Goal: Task Accomplishment & Management: Complete application form

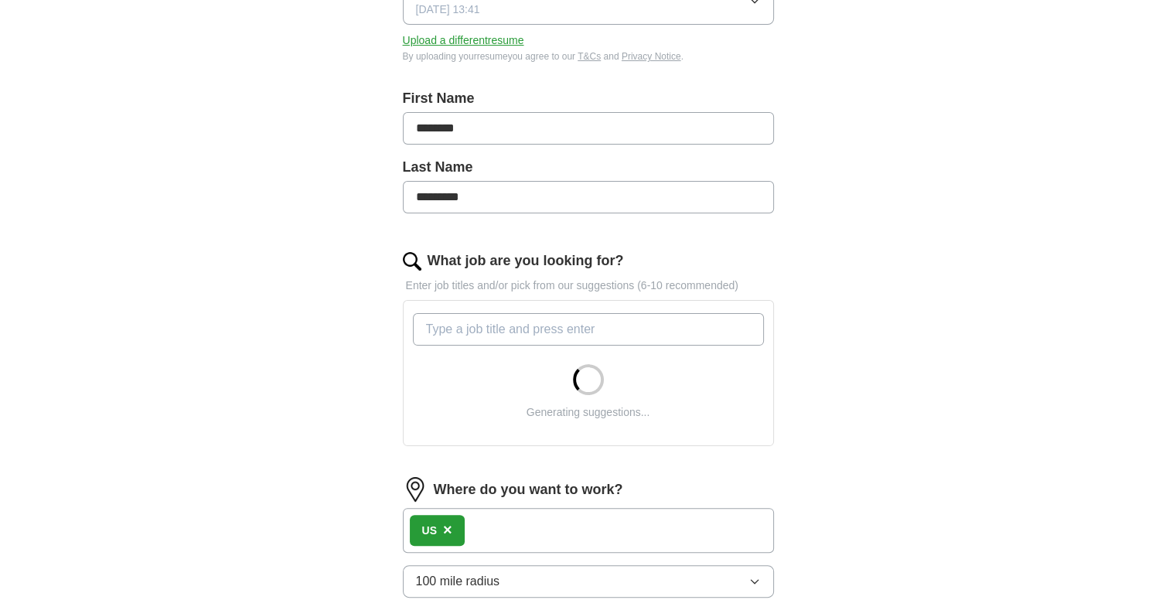
scroll to position [271, 0]
click at [541, 326] on input "What job are you looking for?" at bounding box center [588, 327] width 351 height 32
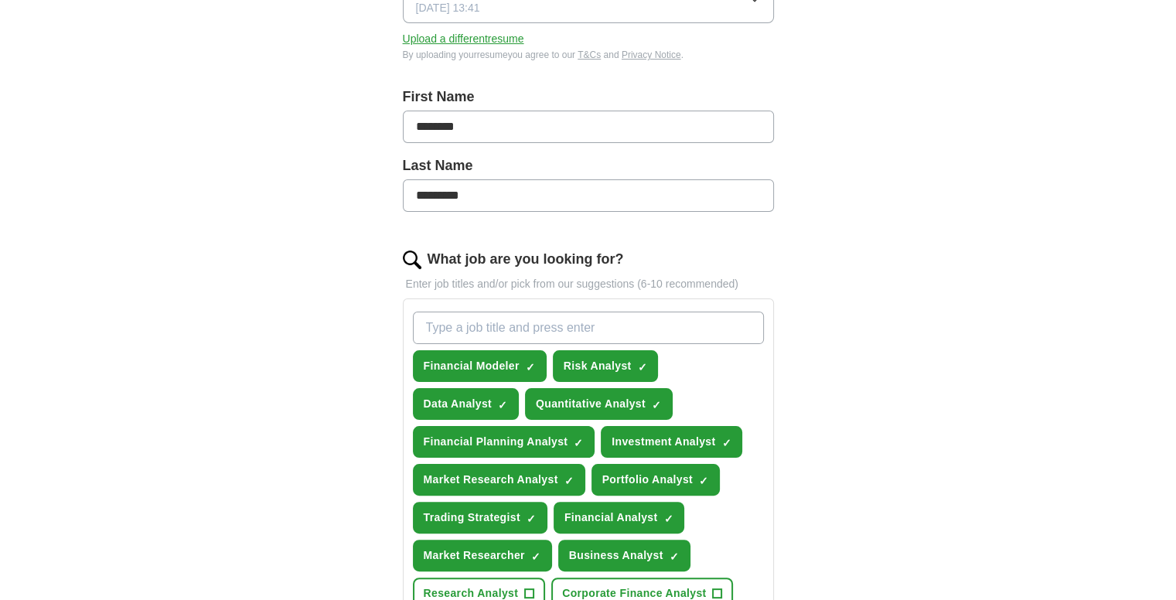
click at [537, 339] on input "What job are you looking for?" at bounding box center [588, 327] width 351 height 32
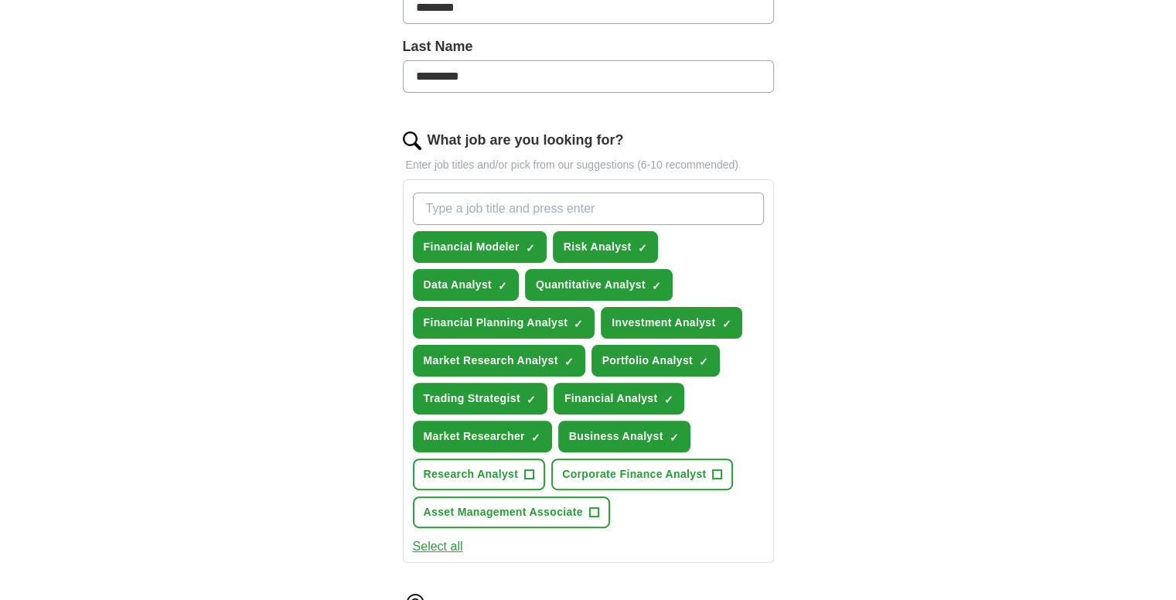
scroll to position [400, 0]
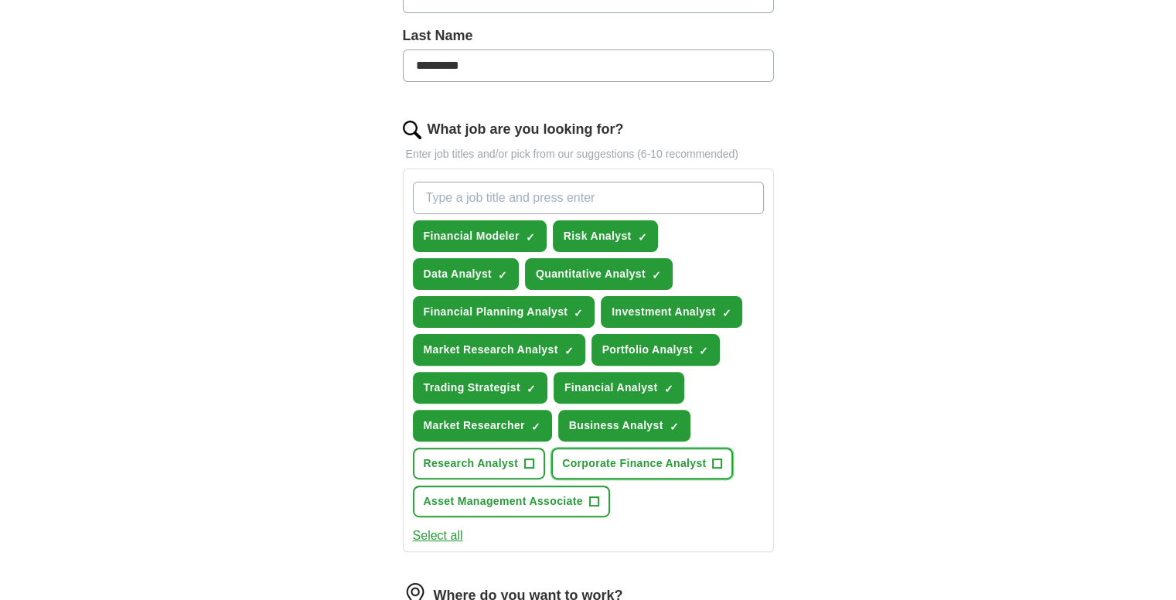
click at [655, 455] on span "Corporate Finance Analyst" at bounding box center [634, 463] width 144 height 16
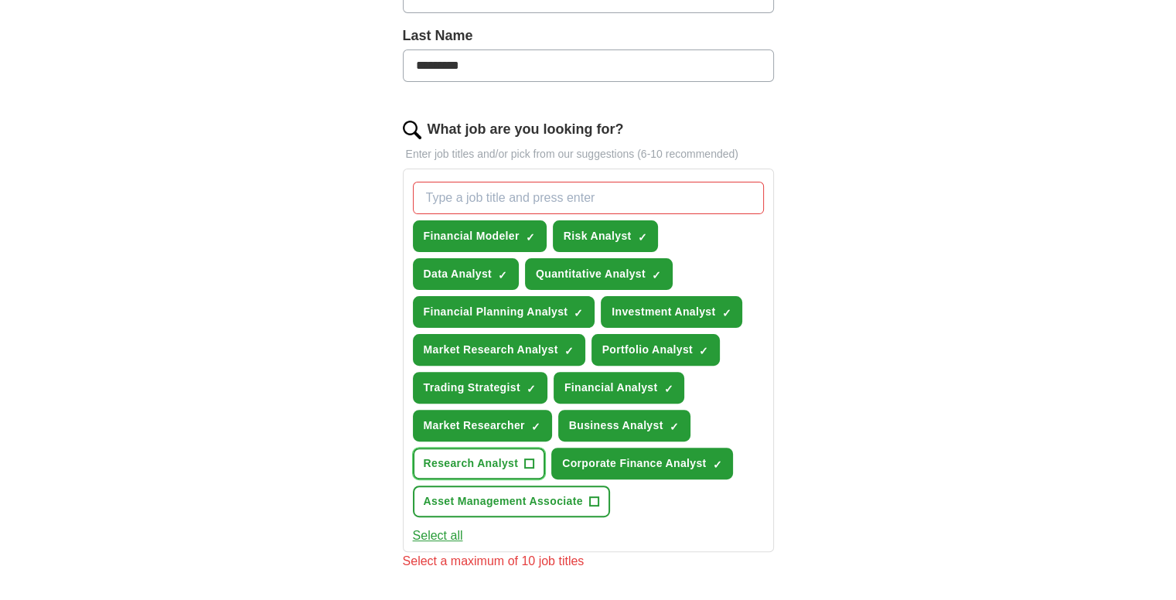
click at [513, 448] on button "Research Analyst +" at bounding box center [479, 464] width 133 height 32
drag, startPoint x: 556, startPoint y: 484, endPoint x: 533, endPoint y: 493, distance: 25.0
click at [533, 493] on span "Asset Management Associate" at bounding box center [503, 501] width 159 height 16
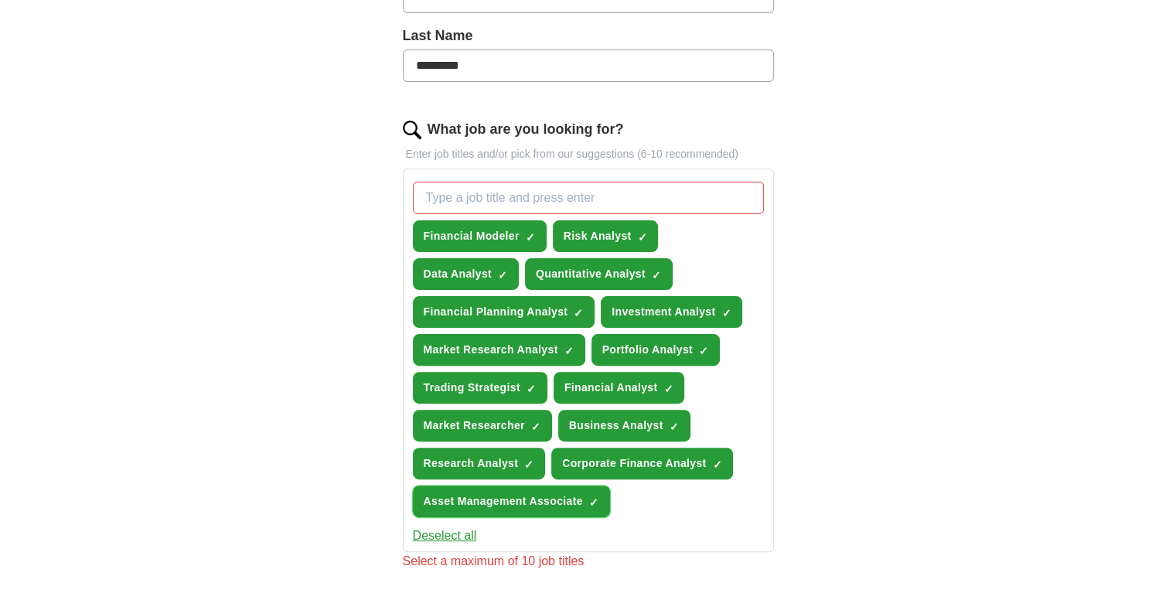
scroll to position [445, 0]
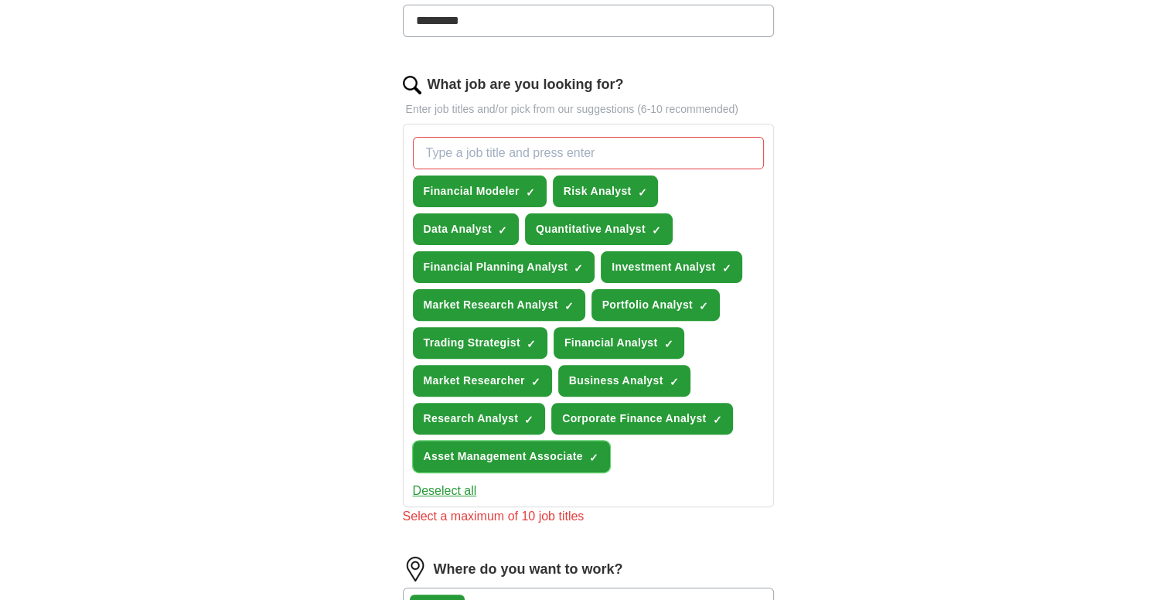
click at [581, 448] on span "Asset Management Associate" at bounding box center [503, 456] width 159 height 16
click at [641, 416] on span "Corporate Finance Analyst" at bounding box center [634, 418] width 144 height 16
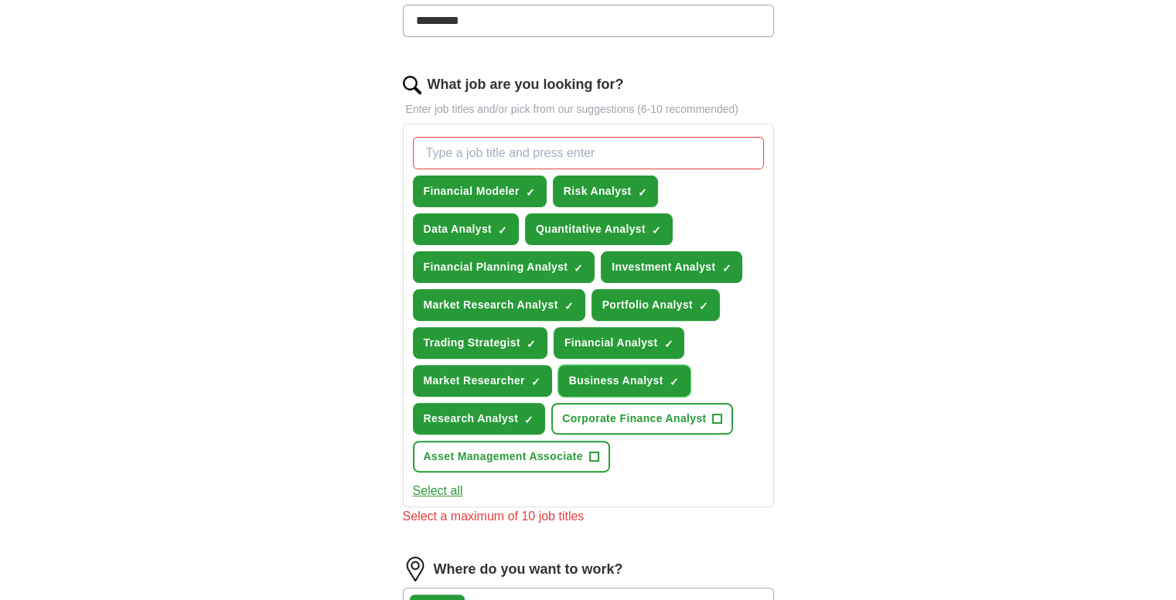
click at [609, 373] on span "Business Analyst" at bounding box center [616, 381] width 94 height 16
drag, startPoint x: 529, startPoint y: 187, endPoint x: 477, endPoint y: 237, distance: 71.6
click at [477, 237] on div "Financial Modeler ✓ × Risk Analyst ✓ × Data Analyst ✓ × Quantitative Analyst ✓ …" at bounding box center [588, 305] width 357 height 348
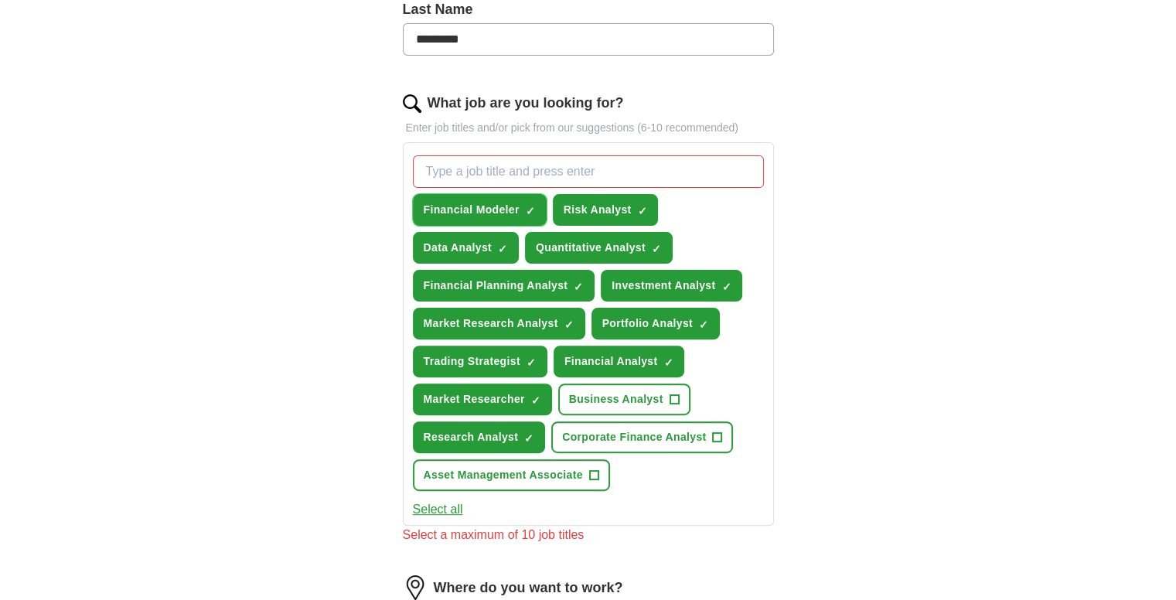
scroll to position [428, 0]
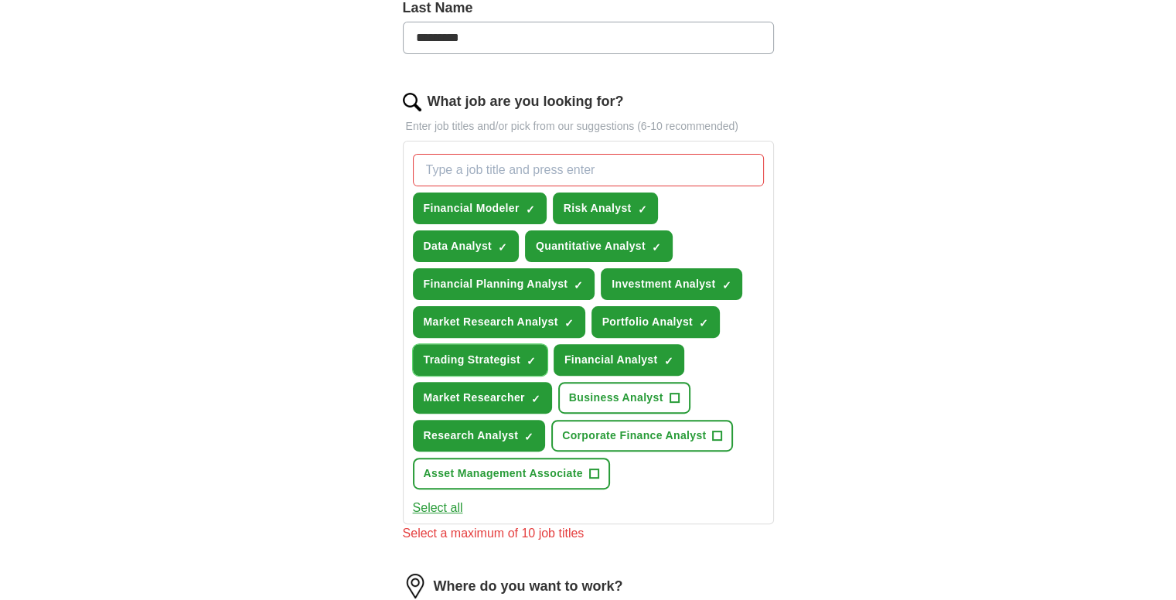
click at [522, 362] on button "Trading Strategist ✓ ×" at bounding box center [480, 360] width 134 height 32
click at [534, 398] on button "Market Researcher ✓ ×" at bounding box center [482, 398] width 139 height 32
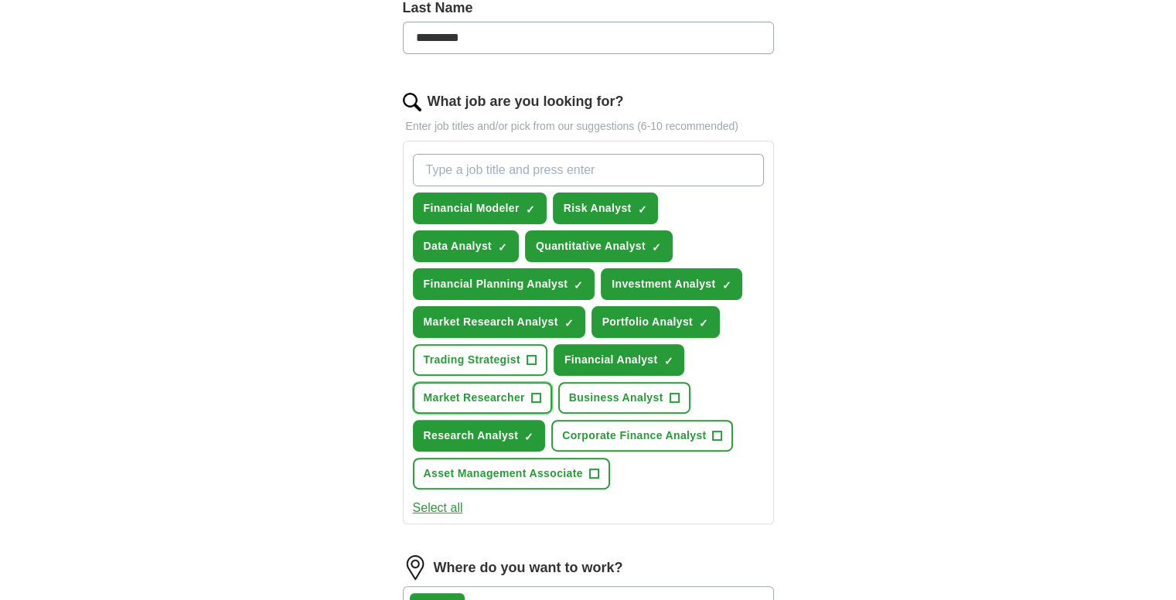
click at [526, 401] on button "Market Researcher +" at bounding box center [482, 398] width 139 height 32
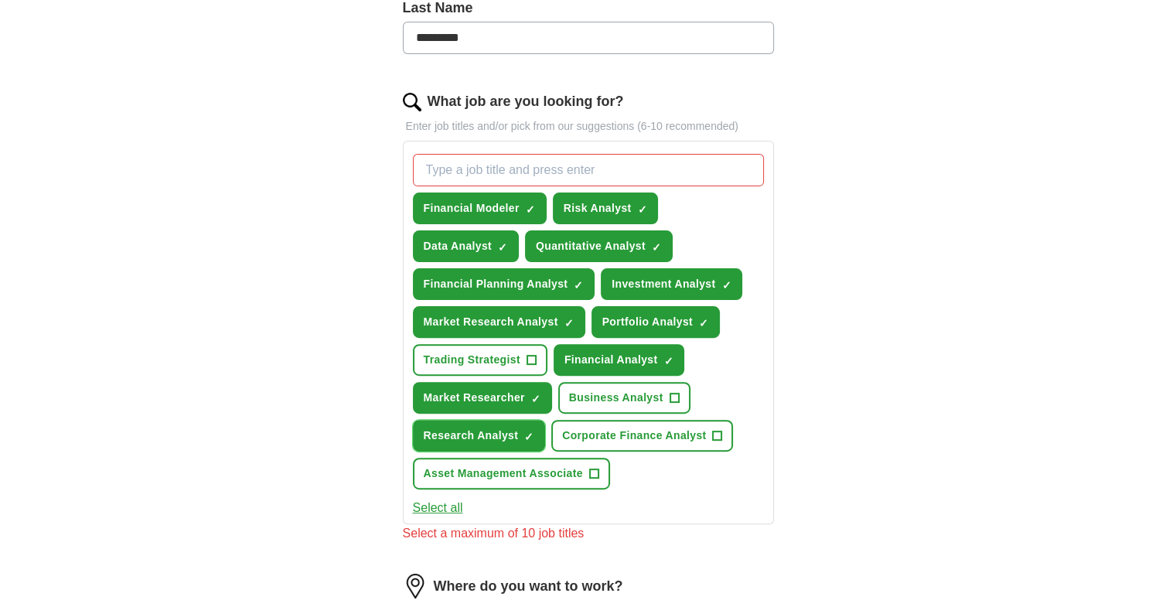
click at [0, 0] on span "×" at bounding box center [0, 0] width 0 height 0
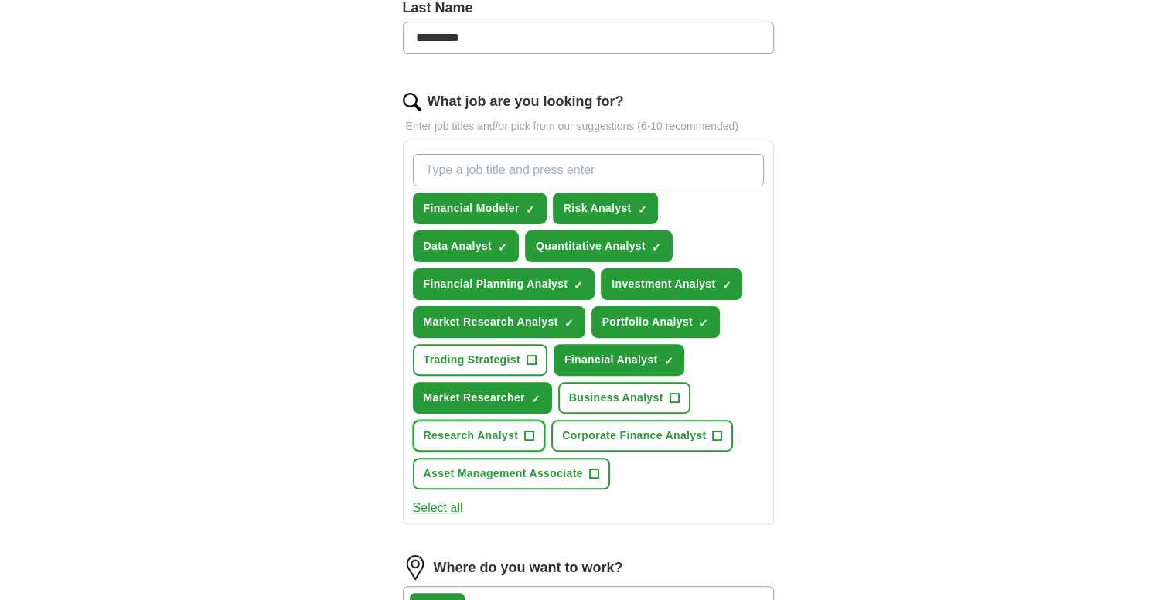
click at [530, 430] on span "+" at bounding box center [529, 436] width 9 height 12
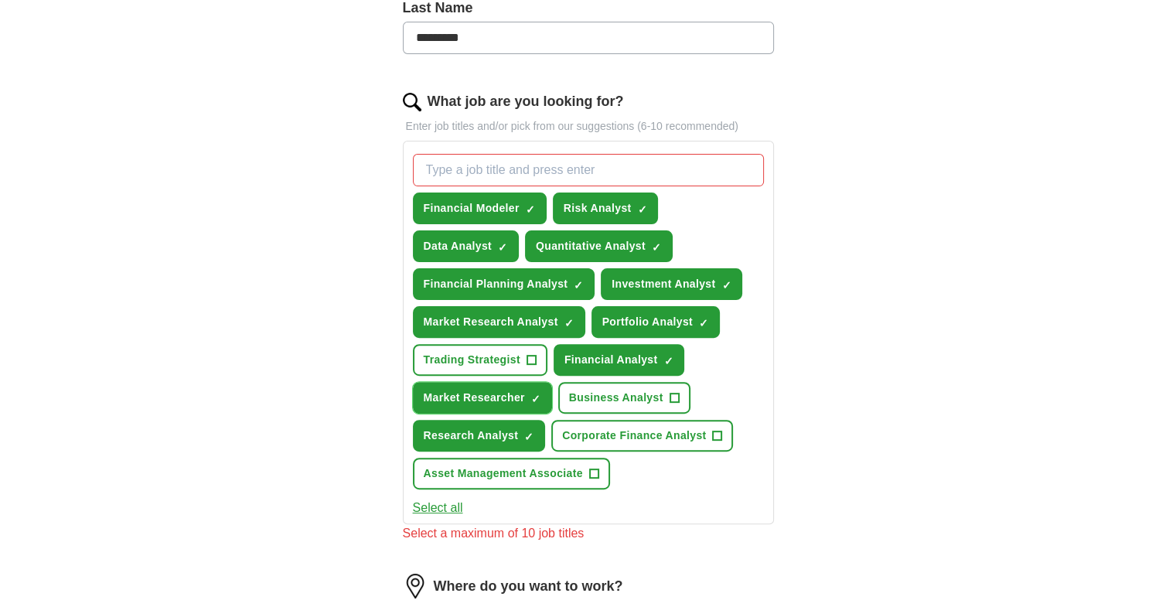
click at [546, 399] on button "Market Researcher ✓ ×" at bounding box center [482, 398] width 139 height 32
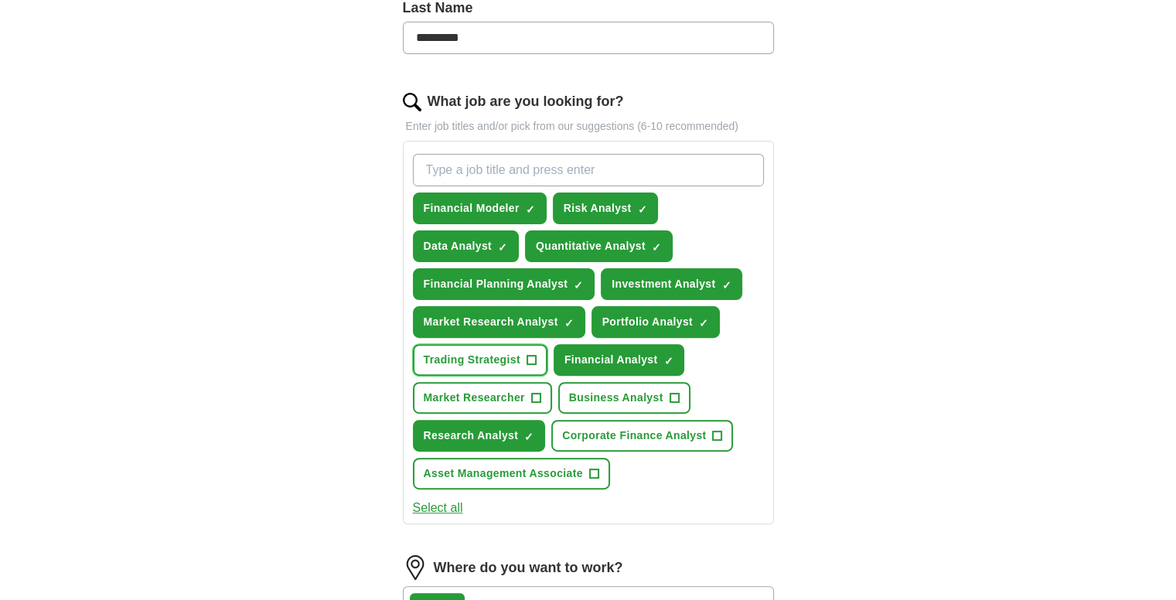
click at [539, 350] on button "Trading Strategist +" at bounding box center [480, 360] width 134 height 32
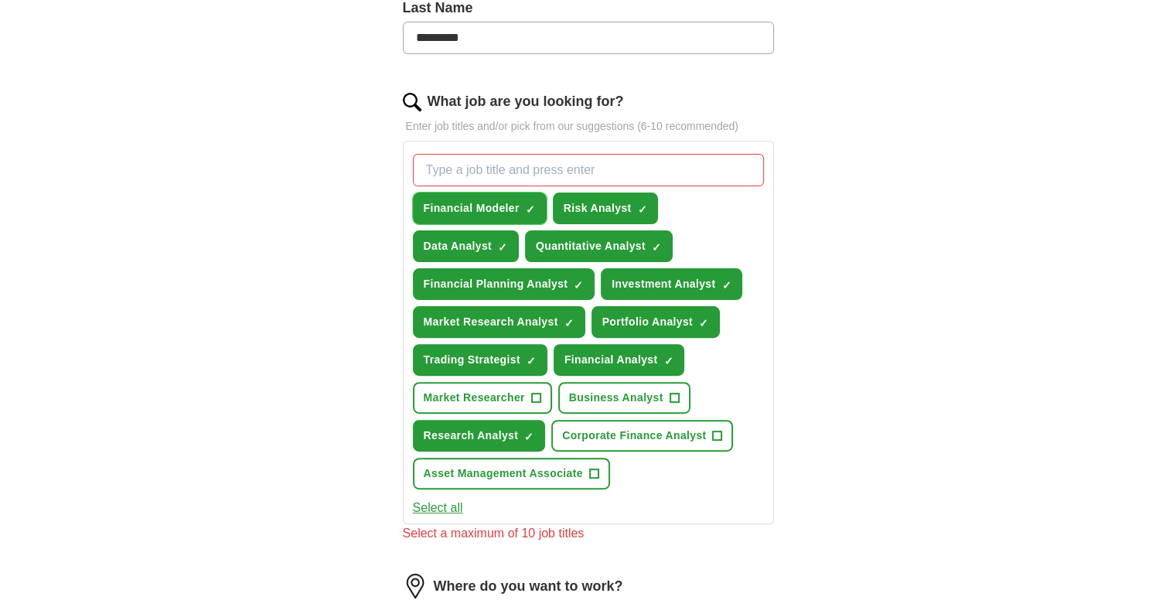
click at [510, 211] on span "Financial Modeler" at bounding box center [472, 208] width 96 height 16
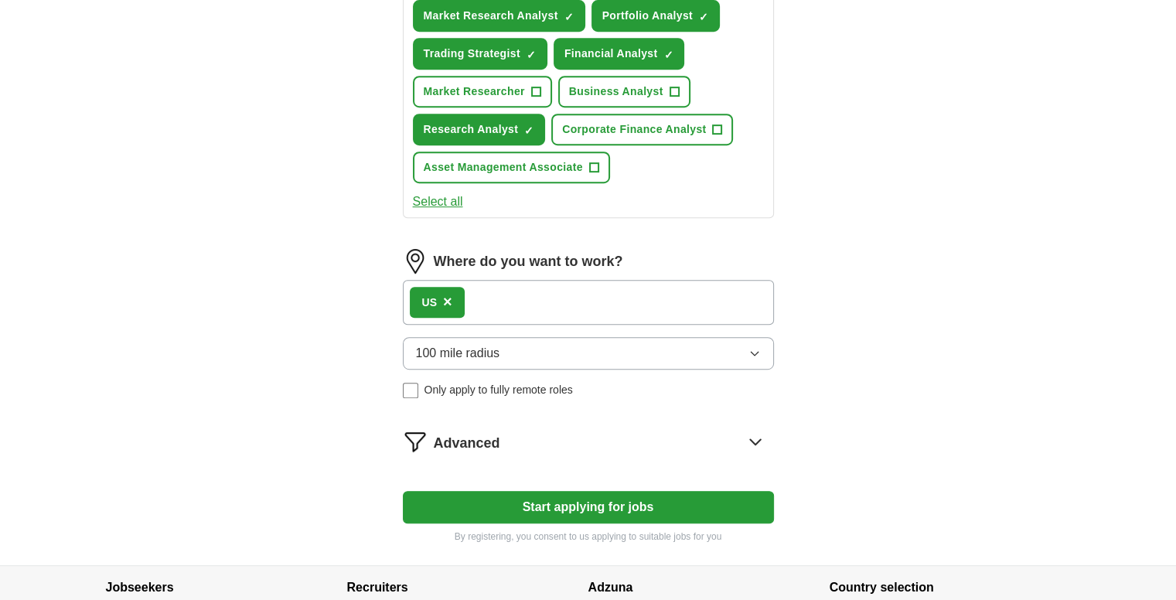
scroll to position [735, 0]
click at [492, 349] on span "100 mile radius" at bounding box center [458, 352] width 84 height 19
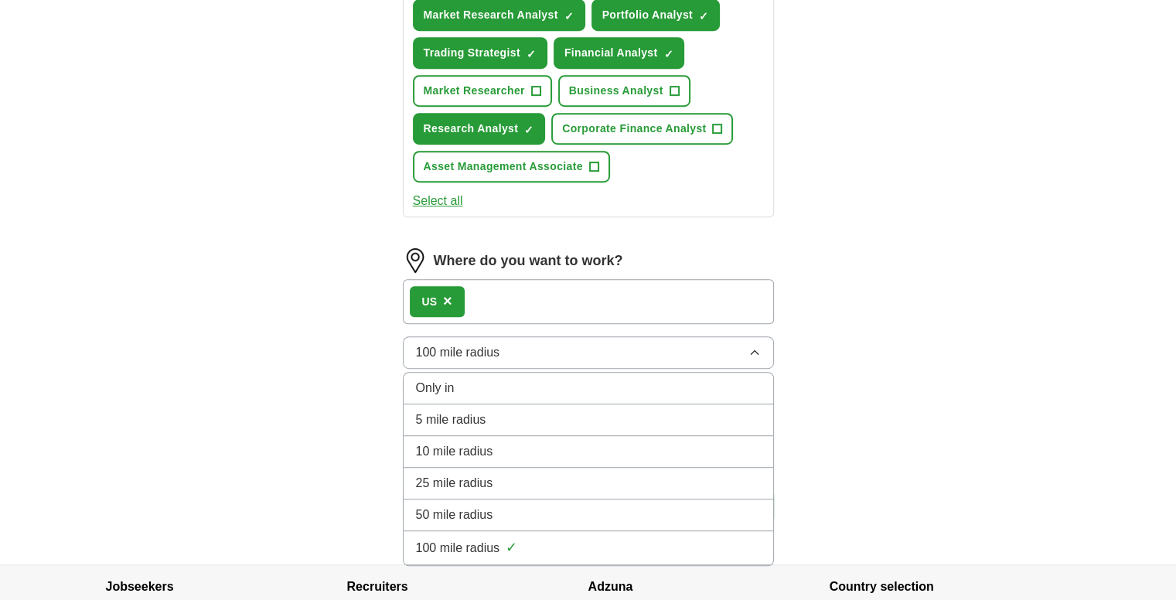
click at [488, 373] on li "Only in" at bounding box center [587, 389] width 369 height 32
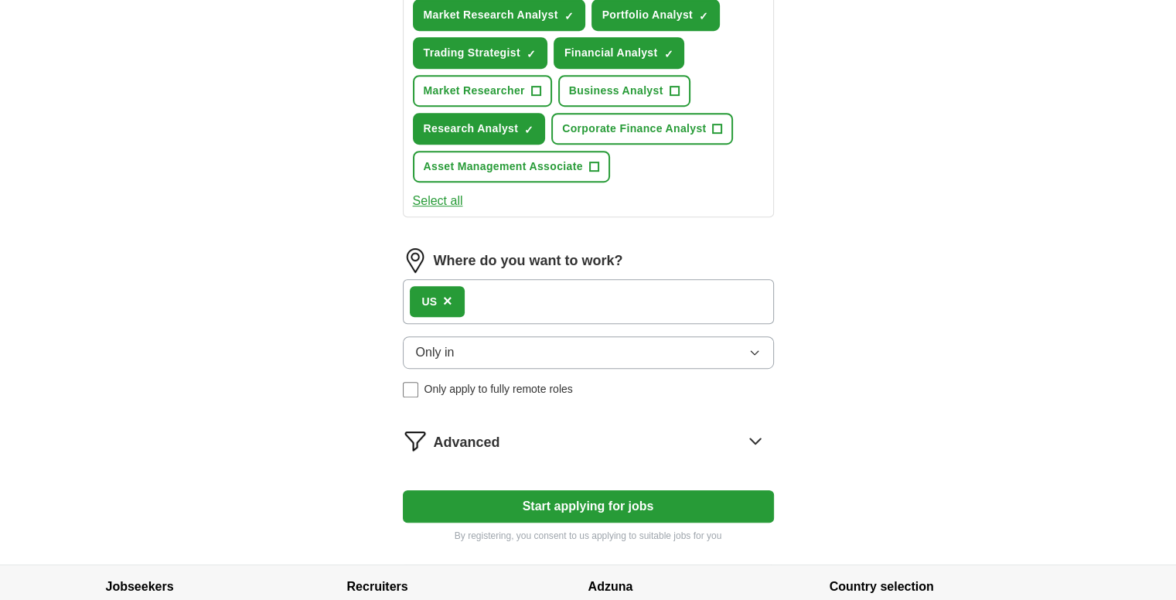
click at [499, 345] on button "Only in" at bounding box center [588, 352] width 371 height 32
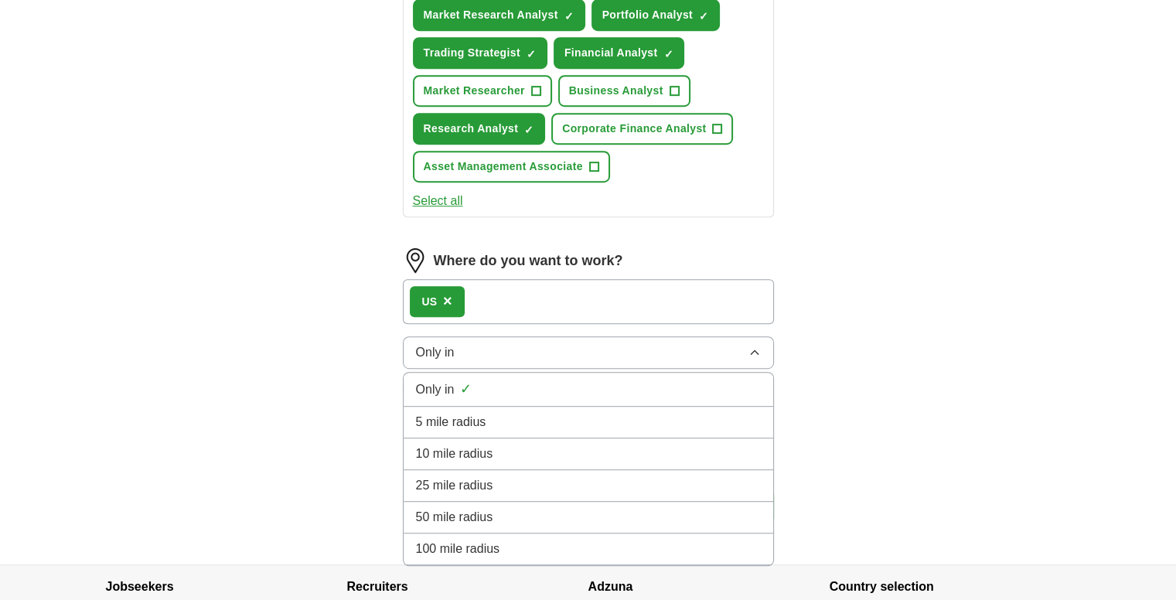
click at [499, 345] on button "Only in" at bounding box center [588, 352] width 371 height 32
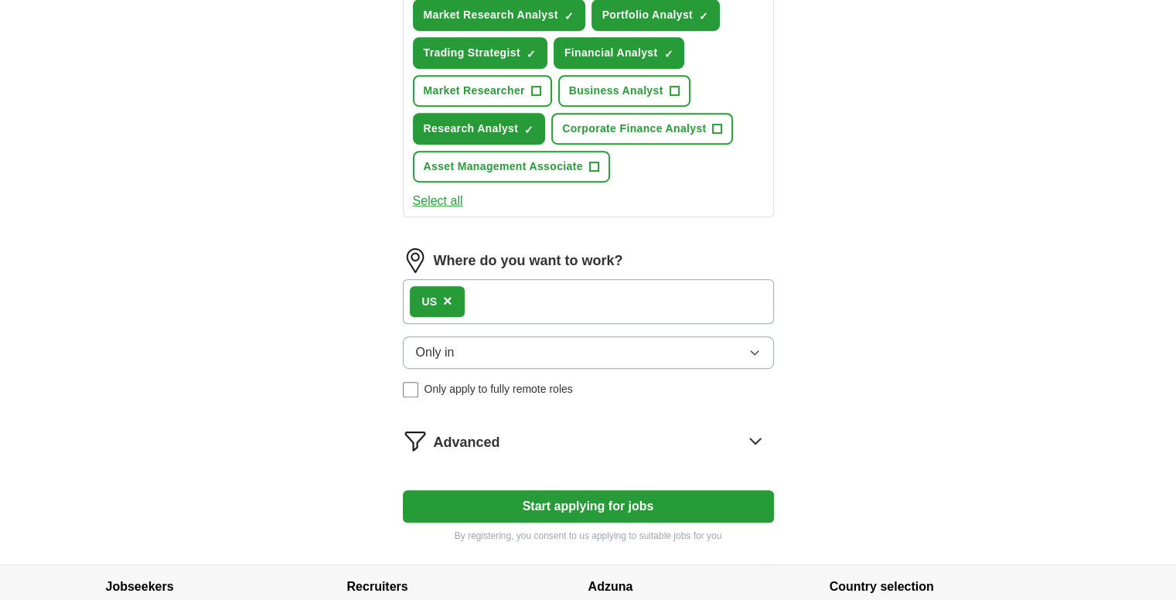
click at [547, 430] on div "Advanced" at bounding box center [604, 440] width 340 height 25
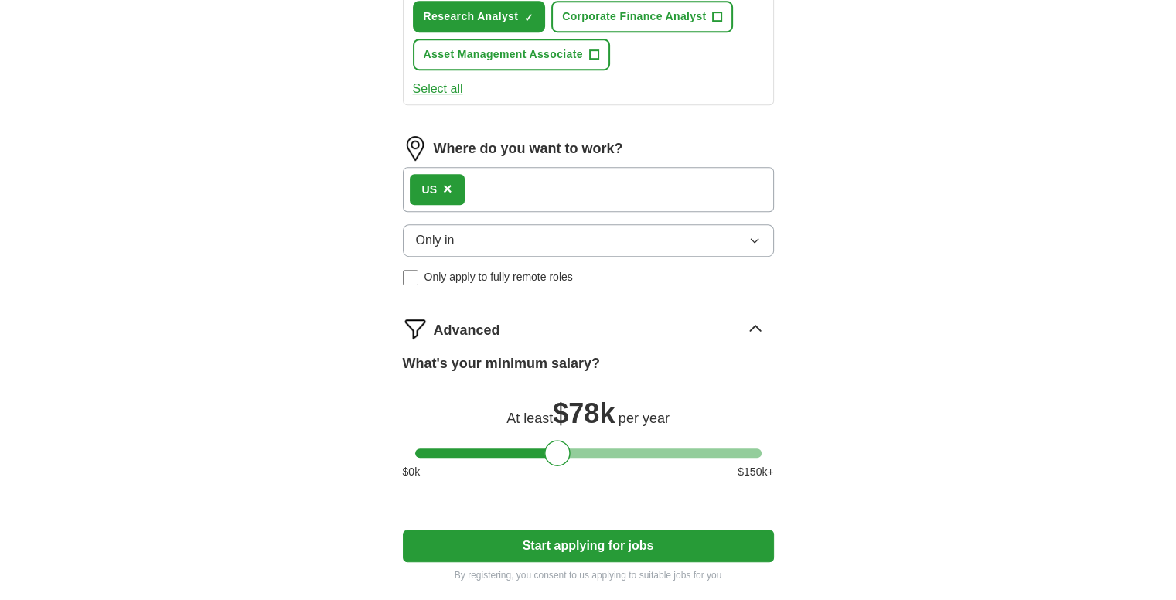
scroll to position [853, 0]
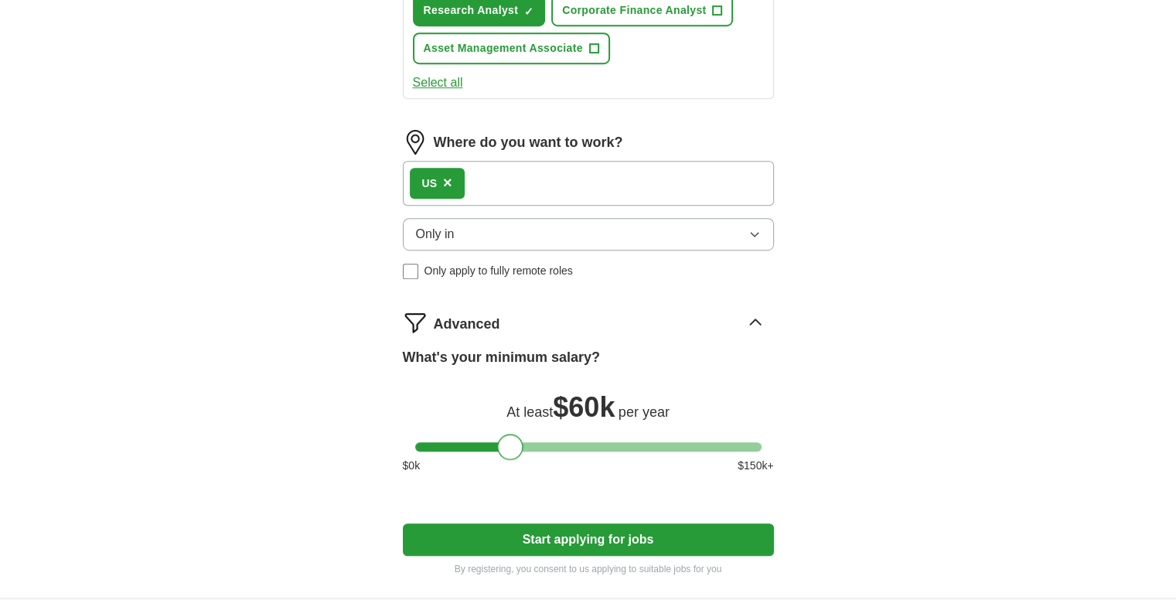
drag, startPoint x: 554, startPoint y: 444, endPoint x: 507, endPoint y: 456, distance: 48.7
click at [507, 456] on div "What's your minimum salary? At least $ 60k per year $ 0 k $ 150 k+" at bounding box center [588, 416] width 371 height 139
click at [510, 443] on div at bounding box center [510, 447] width 26 height 26
click at [548, 526] on button "Start applying for jobs" at bounding box center [588, 539] width 371 height 32
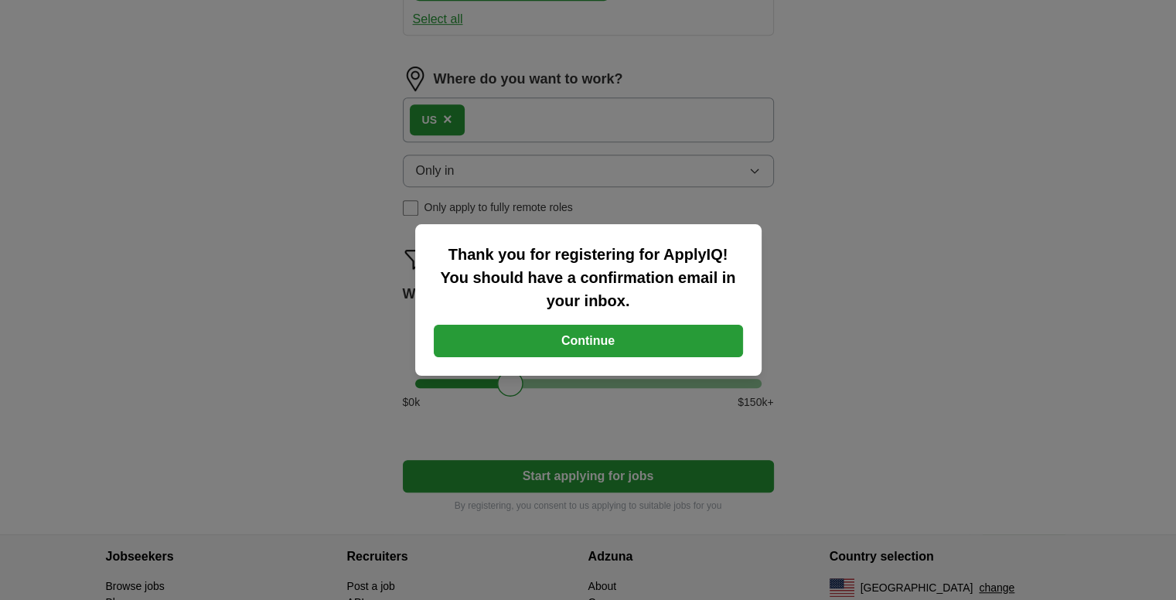
scroll to position [917, 0]
click at [569, 330] on button "Continue" at bounding box center [588, 341] width 309 height 32
